Goal: Task Accomplishment & Management: Use online tool/utility

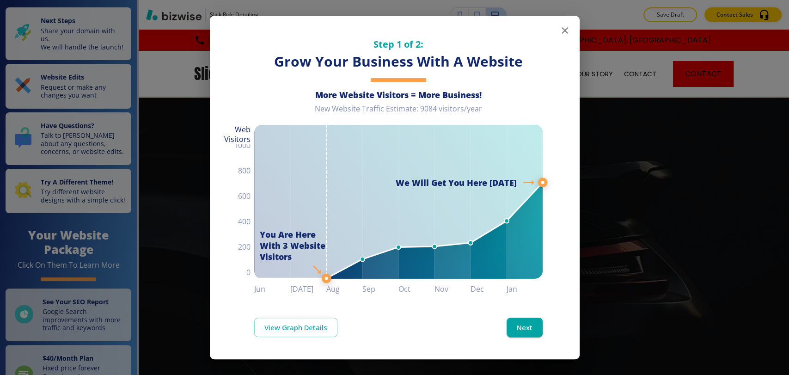
click at [568, 35] on icon "button" at bounding box center [565, 30] width 11 height 11
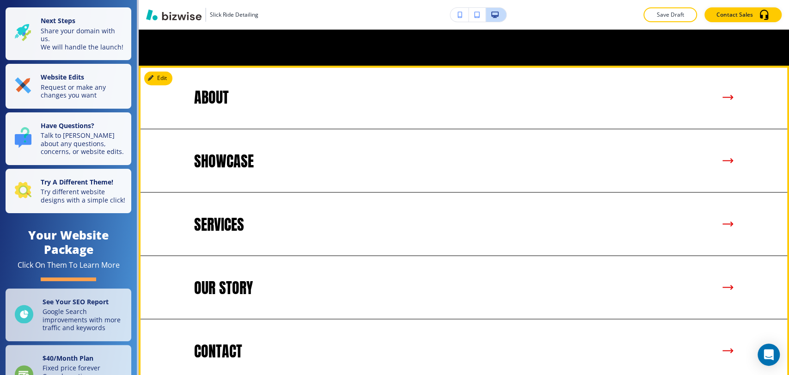
scroll to position [873, 0]
